Goal: Transaction & Acquisition: Purchase product/service

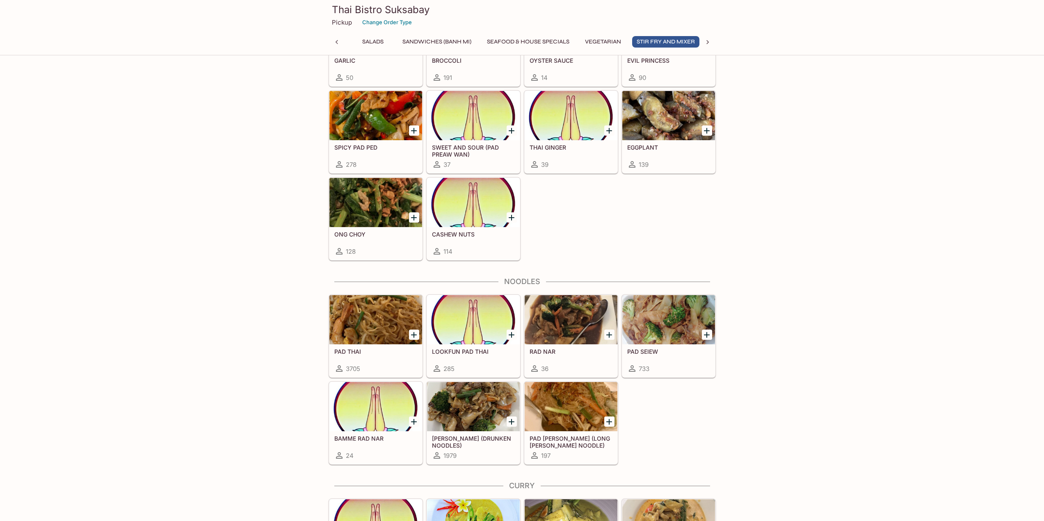
scroll to position [0, 159]
click at [511, 334] on icon "Add LOOKFUN PAD THAI" at bounding box center [512, 335] width 6 height 6
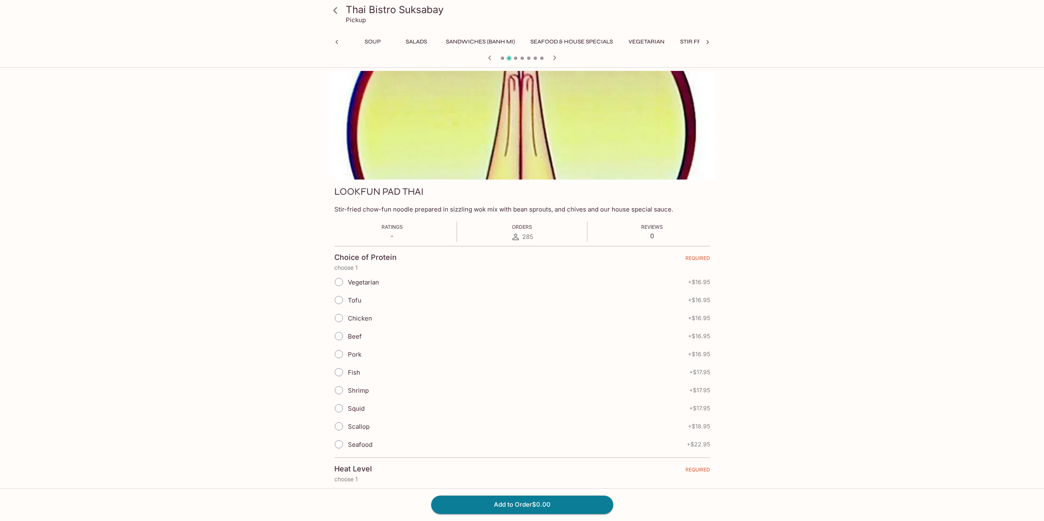
scroll to position [0, 203]
click at [338, 301] on input "Tofu" at bounding box center [338, 300] width 17 height 17
radio input "true"
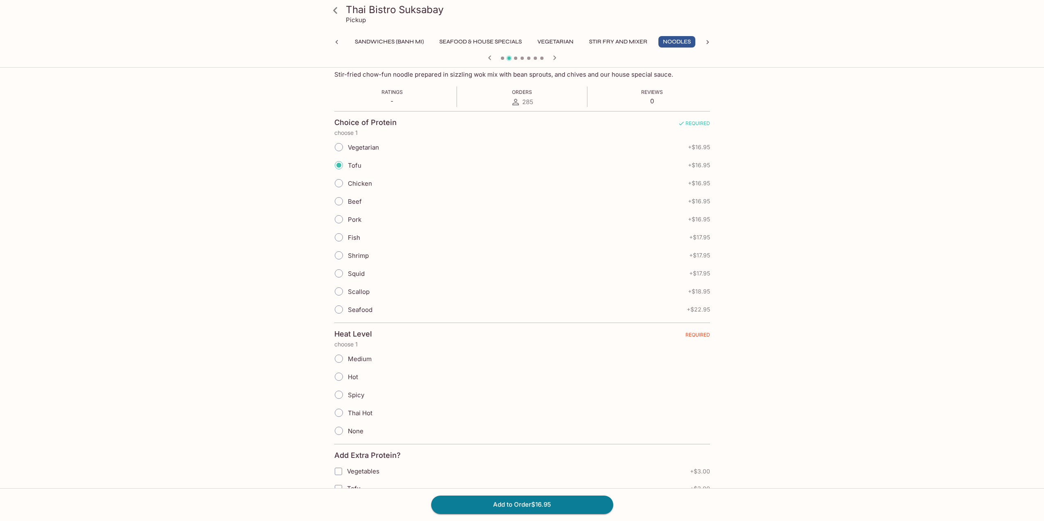
scroll to position [164, 0]
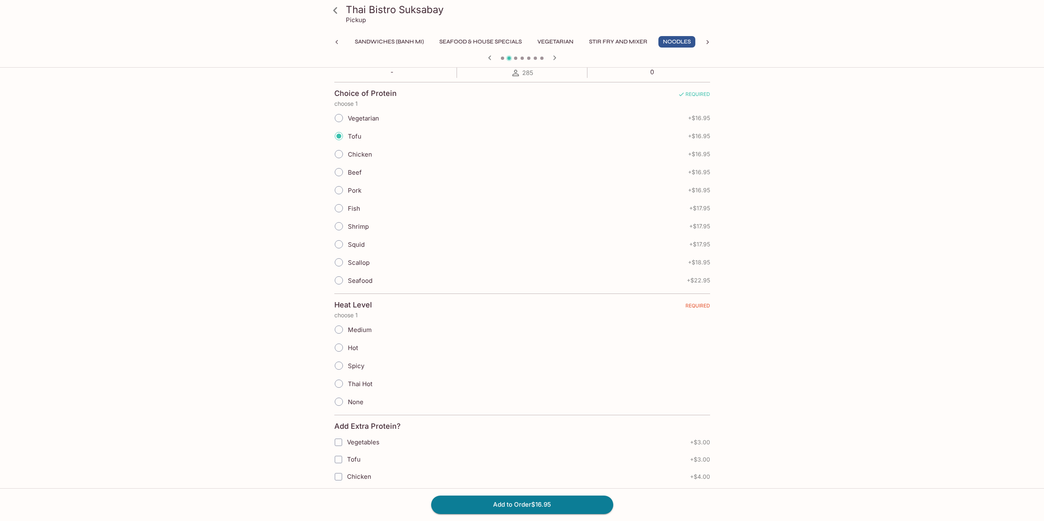
click at [342, 401] on input "None" at bounding box center [338, 401] width 17 height 17
radio input "true"
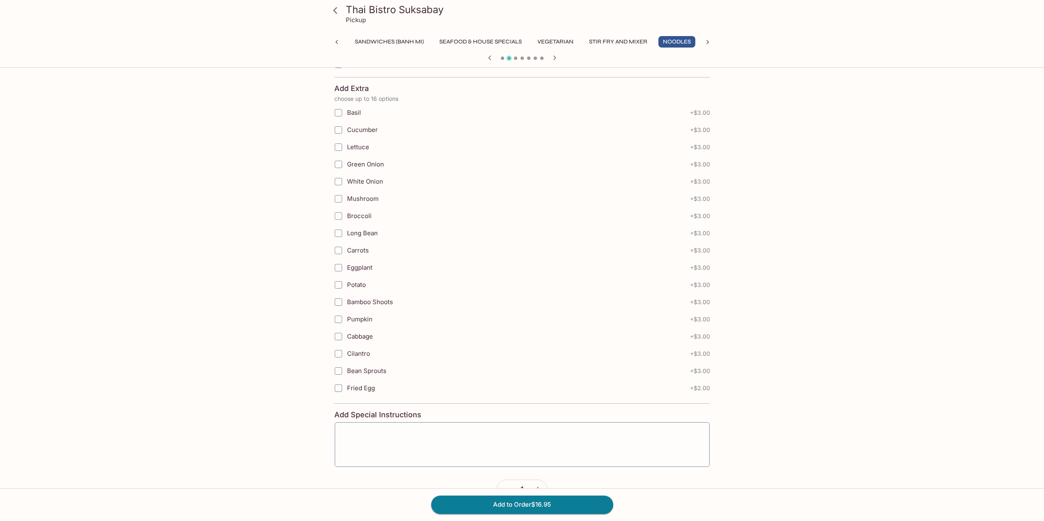
scroll to position [720, 0]
click at [502, 508] on button "Add to Order $16.95" at bounding box center [522, 505] width 182 height 18
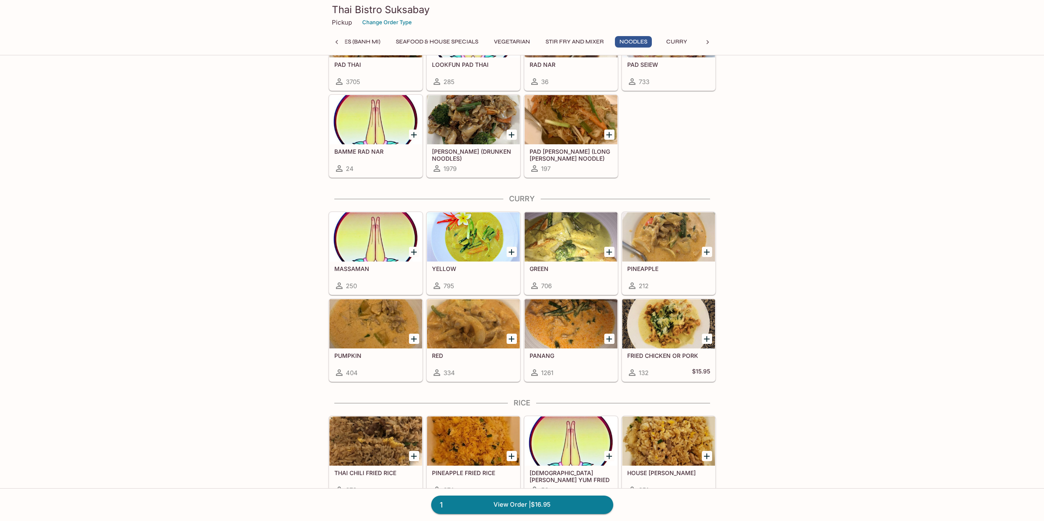
click at [496, 260] on div at bounding box center [473, 236] width 93 height 49
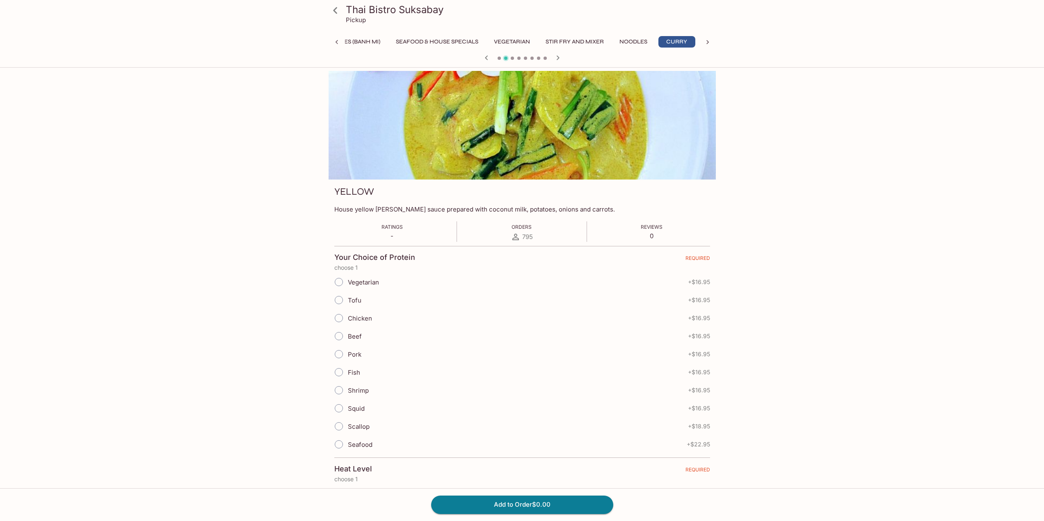
click at [340, 299] on input "Tofu" at bounding box center [338, 300] width 17 height 17
radio input "true"
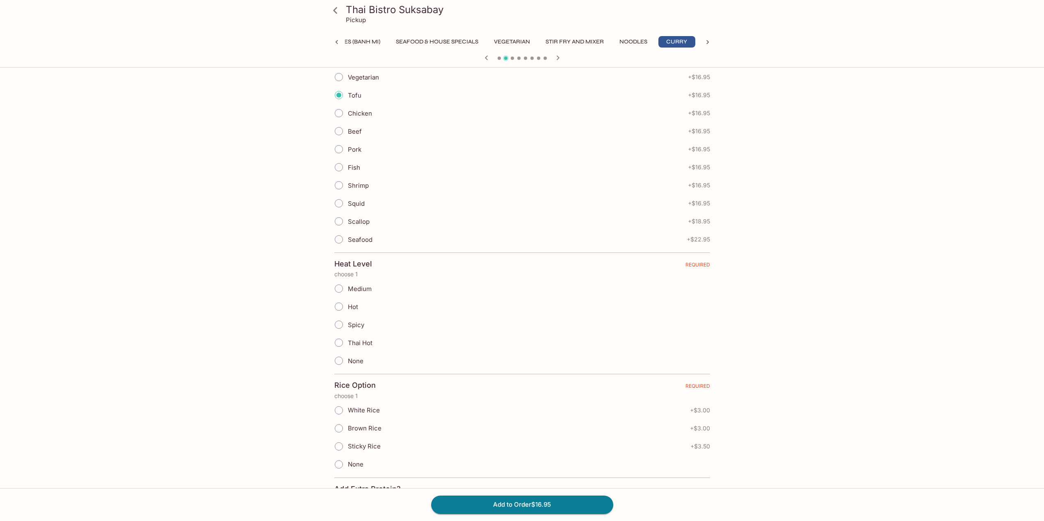
click at [338, 360] on input "None" at bounding box center [338, 360] width 17 height 17
click at [344, 359] on input "None" at bounding box center [338, 360] width 17 height 17
radio input "true"
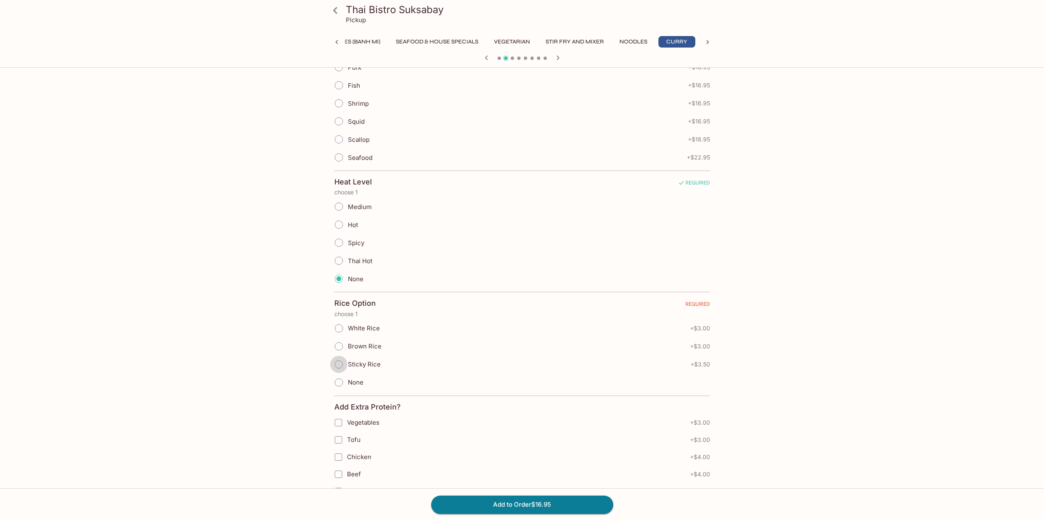
click at [342, 364] on input "Sticky Rice" at bounding box center [338, 364] width 17 height 17
radio input "true"
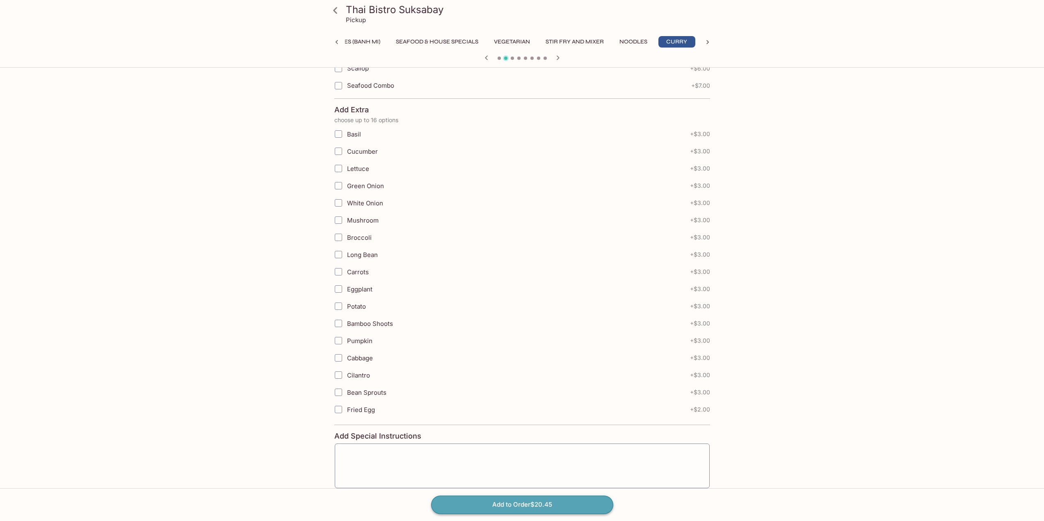
click at [517, 509] on button "Add to Order $20.45" at bounding box center [522, 505] width 182 height 18
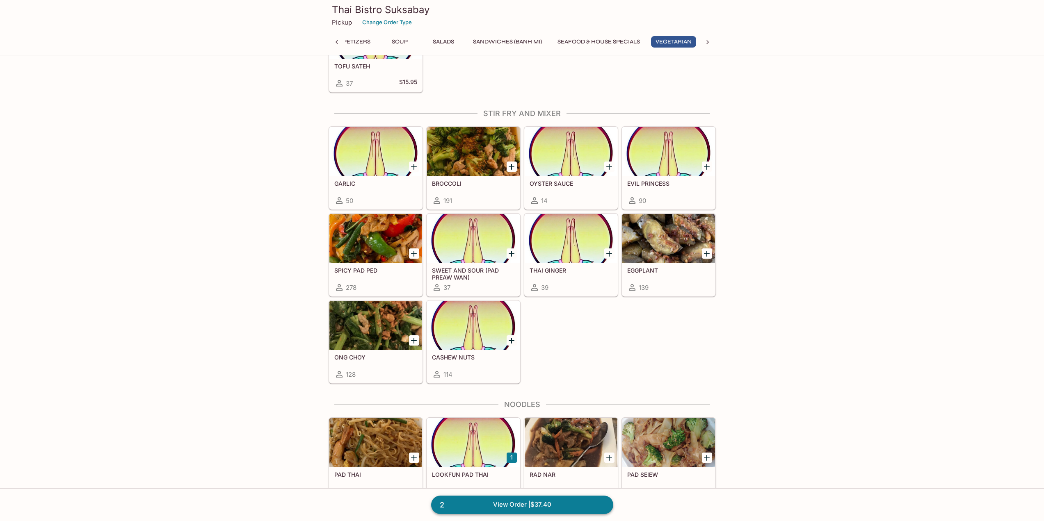
click at [543, 503] on link "2 View Order | $37.40" at bounding box center [522, 505] width 182 height 18
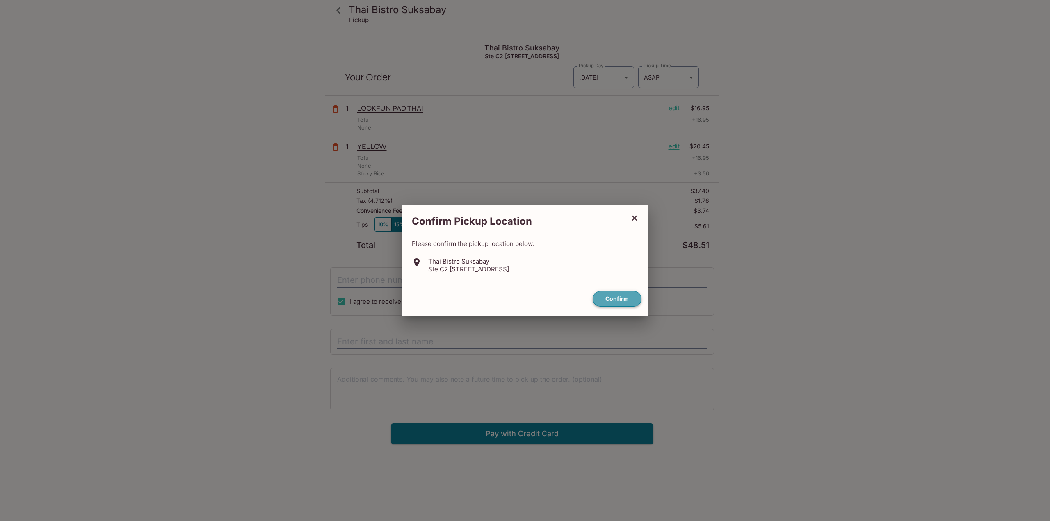
click at [607, 300] on button "Confirm" at bounding box center [617, 299] width 49 height 16
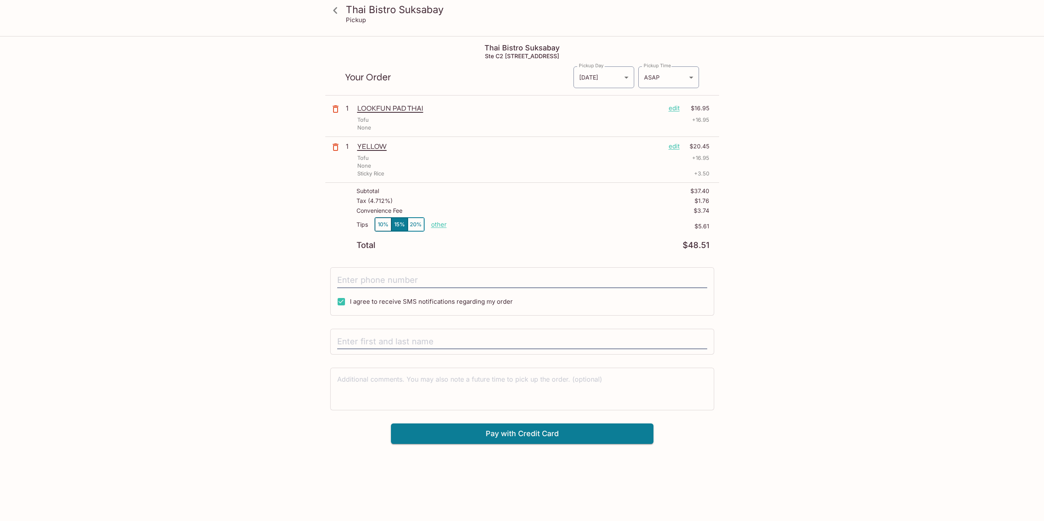
click at [381, 227] on button "10%" at bounding box center [383, 225] width 16 height 14
click at [372, 280] on input "tel" at bounding box center [522, 281] width 370 height 16
type input "[PHONE_NUMBER]"
click at [374, 339] on input "text" at bounding box center [522, 342] width 370 height 16
type input "[PERSON_NAME]"
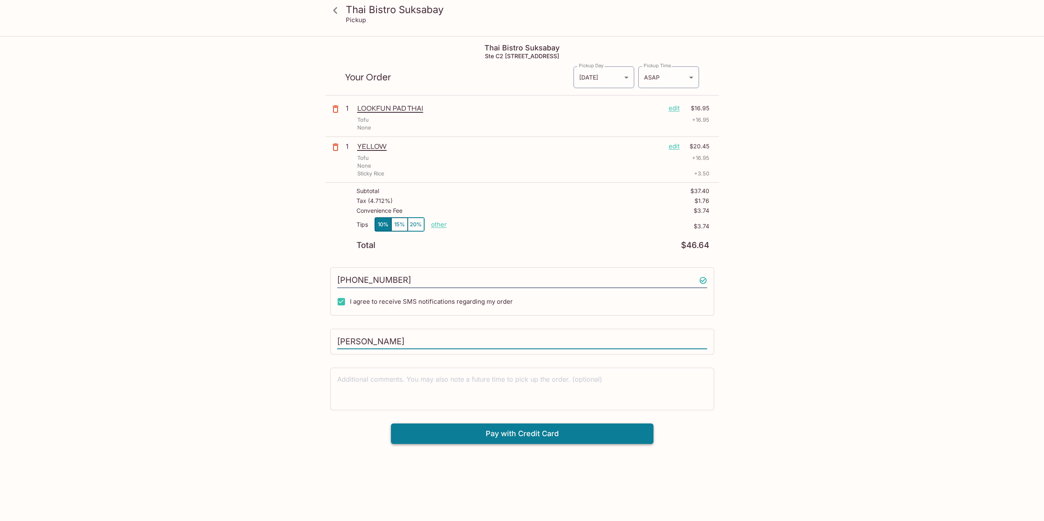
click at [596, 437] on button "Pay with Credit Card" at bounding box center [522, 434] width 262 height 21
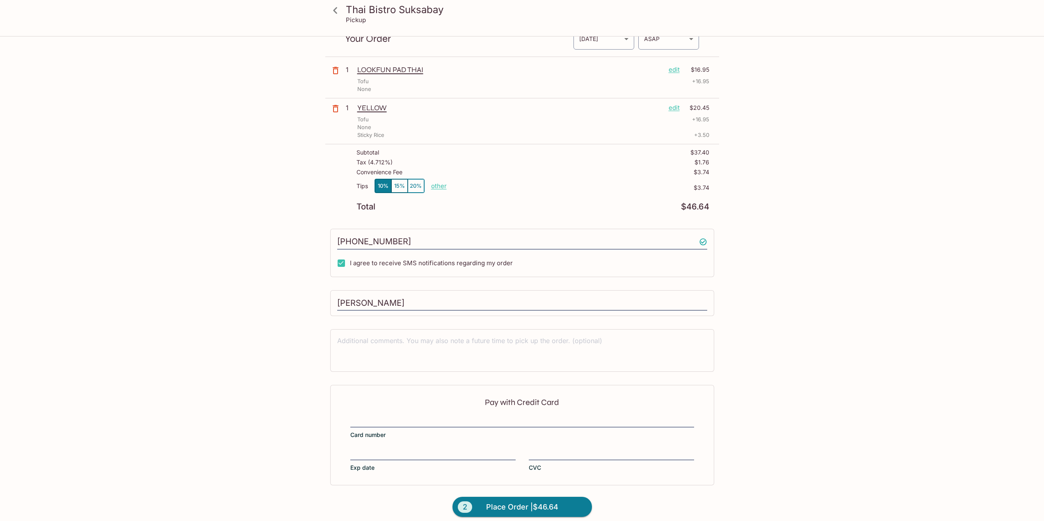
scroll to position [46, 0]
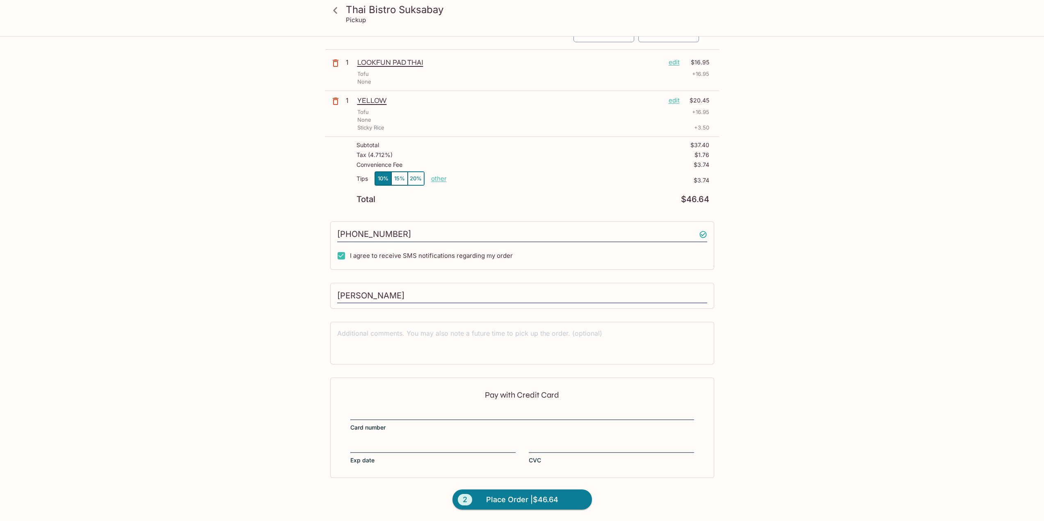
click at [431, 409] on div at bounding box center [522, 414] width 344 height 11
click at [431, 409] on input "Card number" at bounding box center [522, 409] width 344 height 0
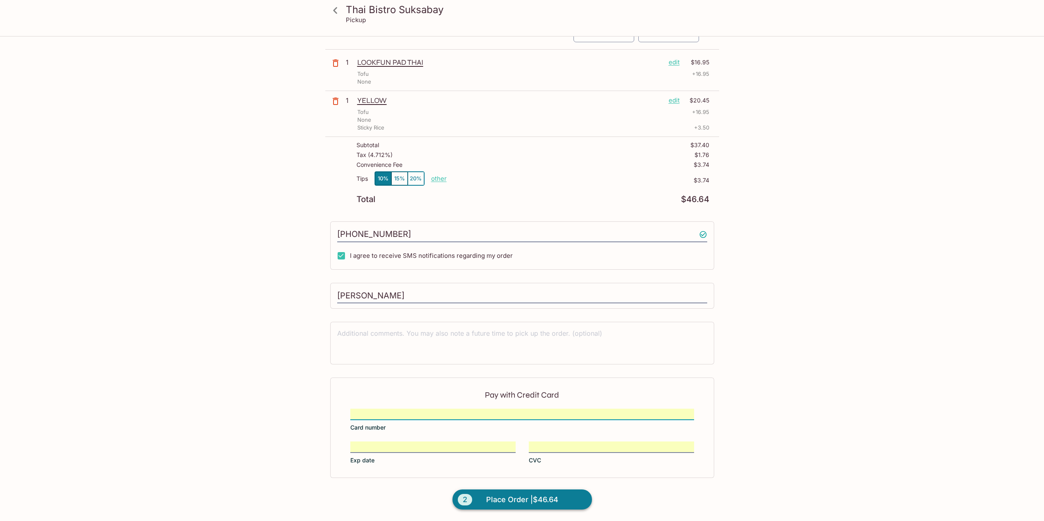
click at [492, 503] on span "Place Order | $46.64" at bounding box center [522, 499] width 72 height 13
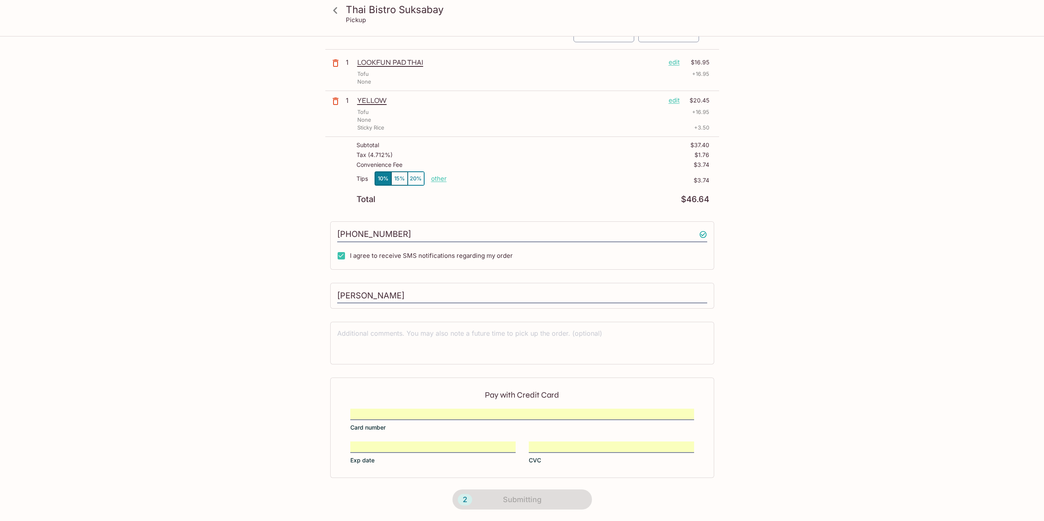
scroll to position [37, 0]
